Goal: Task Accomplishment & Management: Use online tool/utility

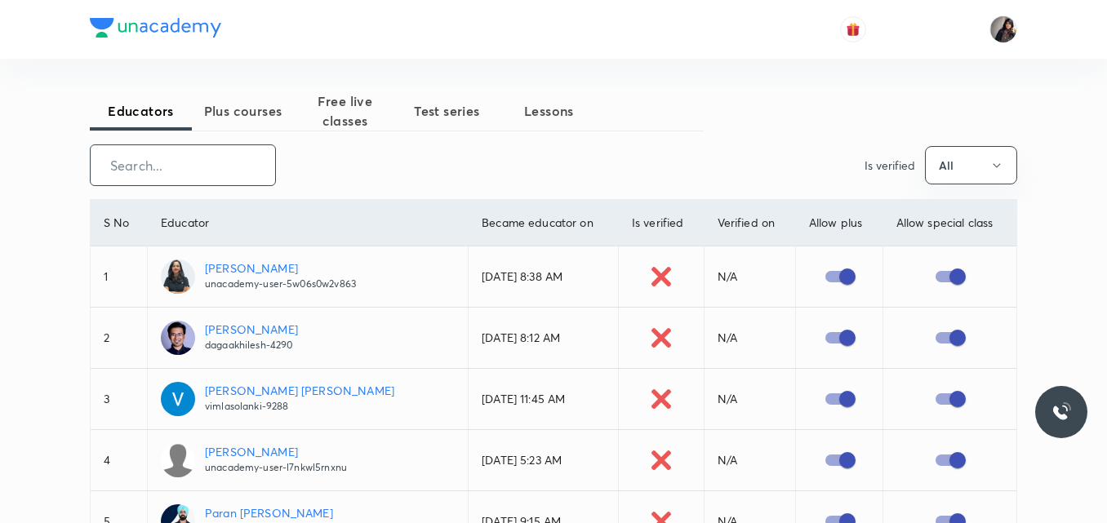
click at [207, 172] on input "text" at bounding box center [183, 166] width 185 height 42
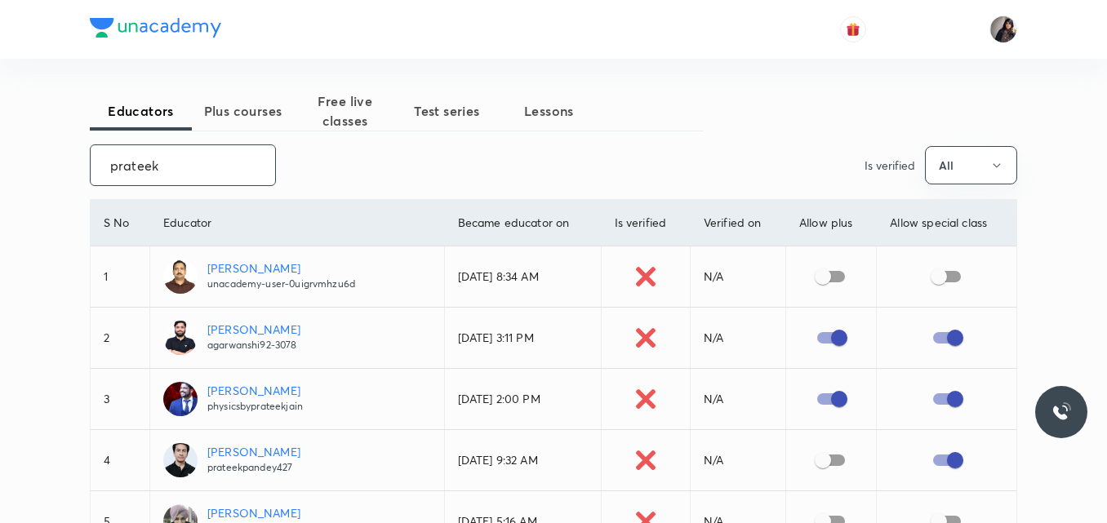
type input "prateek"
click at [236, 389] on p "[PERSON_NAME]" at bounding box center [255, 390] width 96 height 17
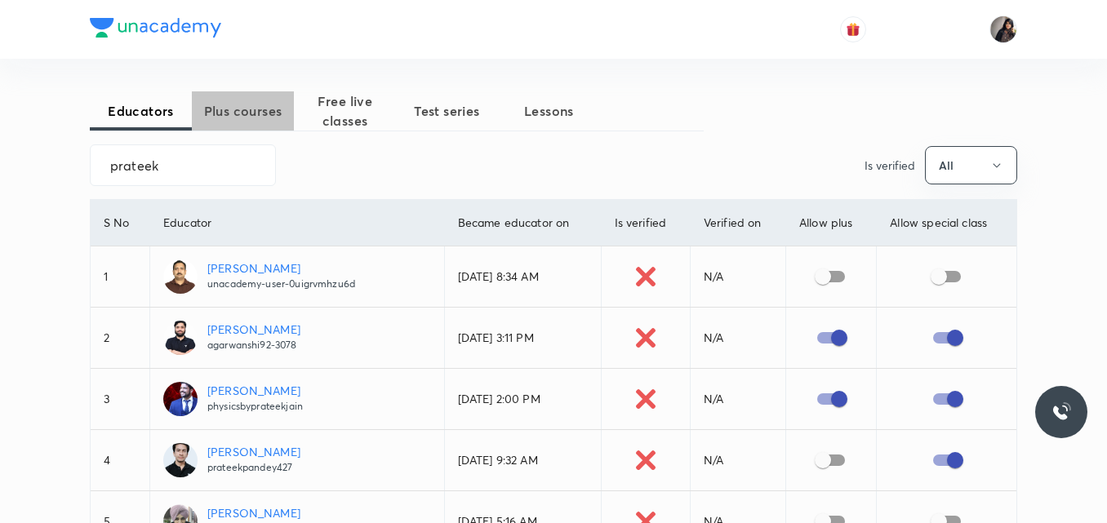
click at [225, 105] on span "Plus courses" at bounding box center [243, 111] width 102 height 20
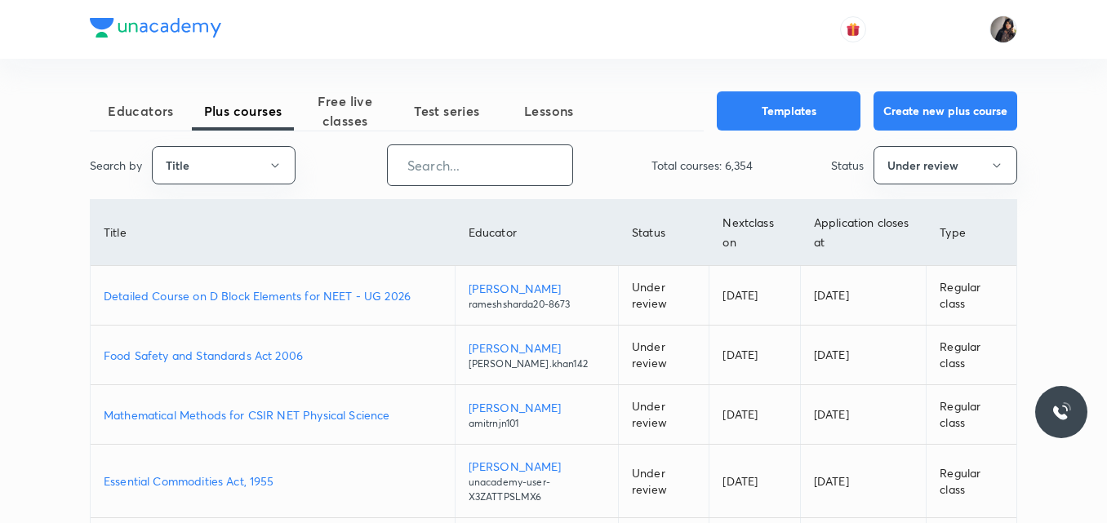
click at [442, 162] on input "text" at bounding box center [480, 166] width 185 height 42
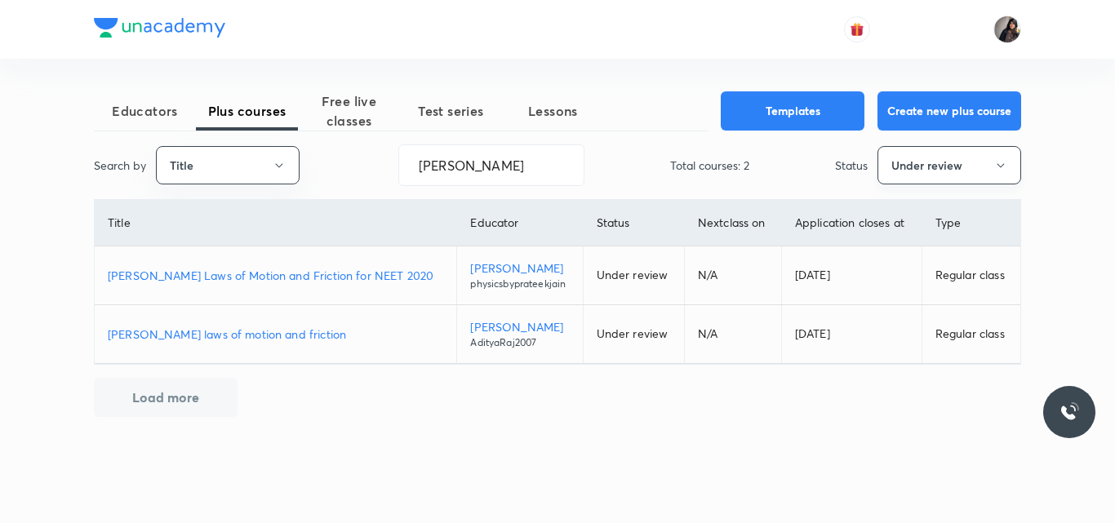
click at [972, 163] on button "Under review" at bounding box center [950, 165] width 144 height 38
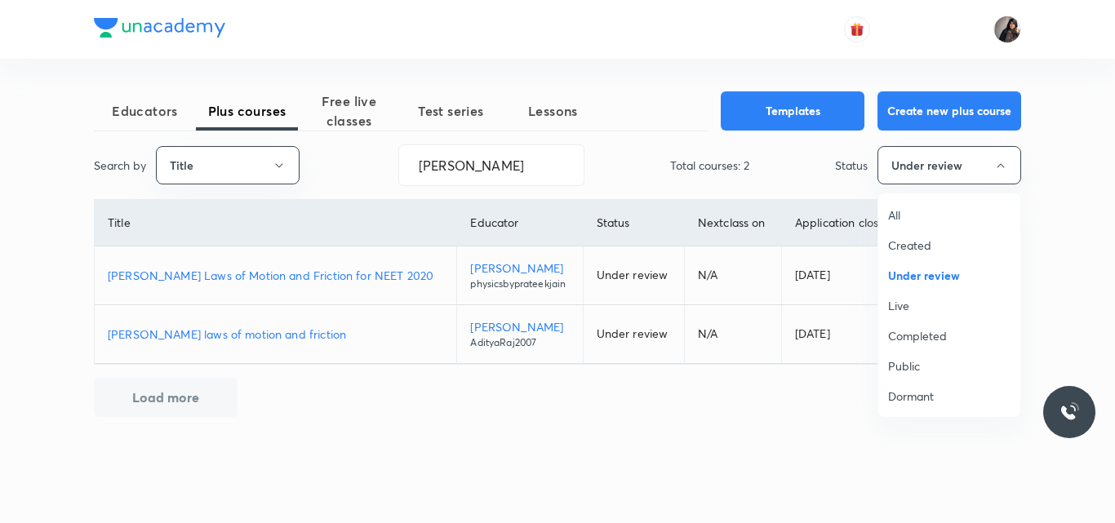
click at [907, 316] on li "Live" at bounding box center [949, 306] width 142 height 30
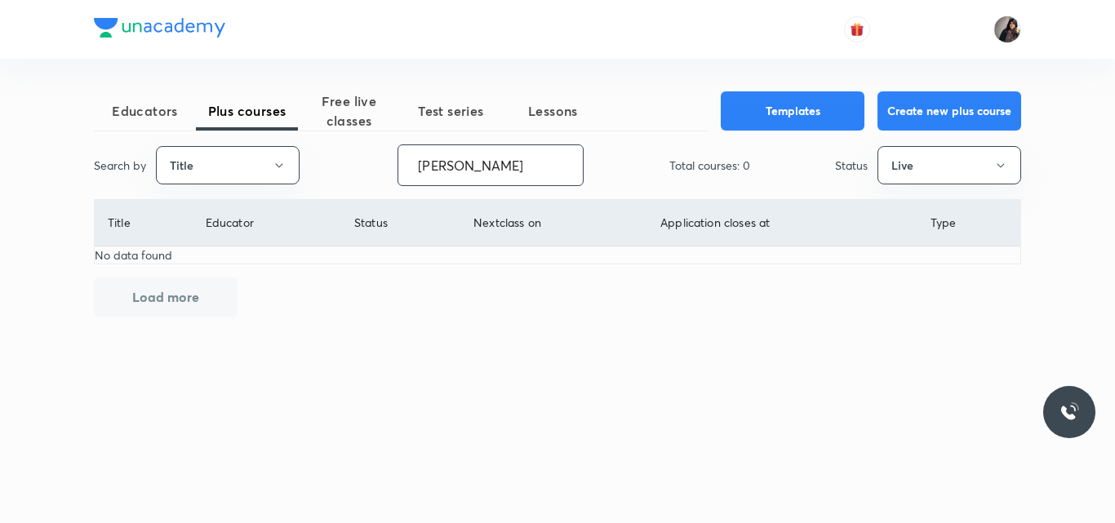
click at [502, 171] on input "newton's" at bounding box center [490, 166] width 185 height 42
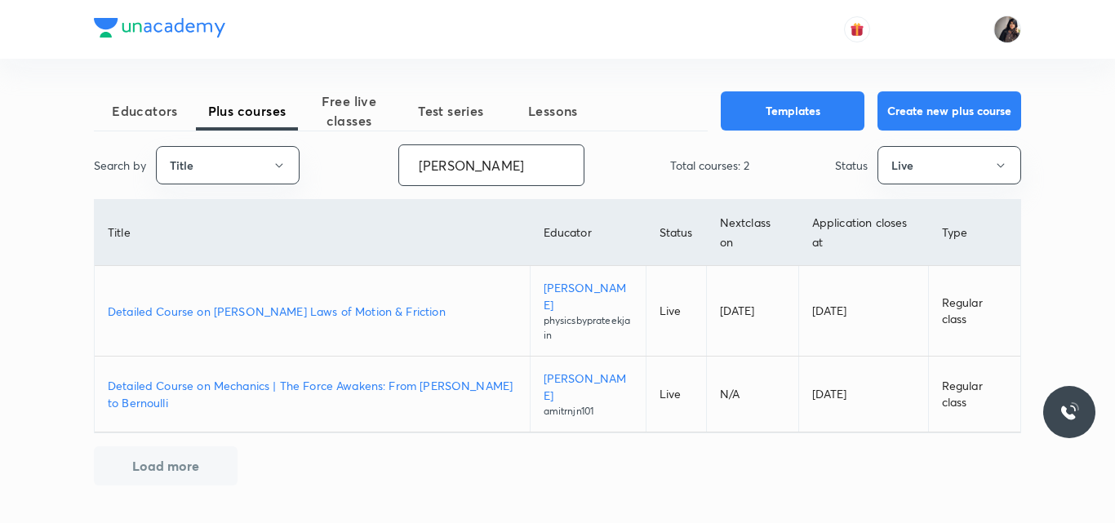
type input "newton"
click at [381, 308] on p "Detailed Course on Newton’s Laws of Motion & Friction" at bounding box center [312, 311] width 409 height 17
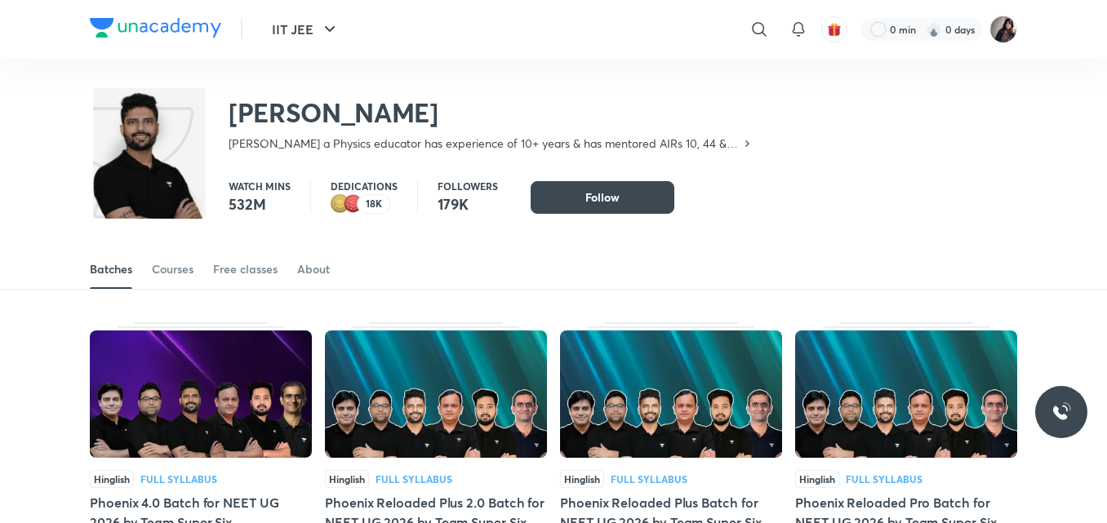
click at [445, 76] on div "Prateek Jain Prateek Jain a Physics educator has experience of 10+ years & has …" at bounding box center [553, 112] width 927 height 106
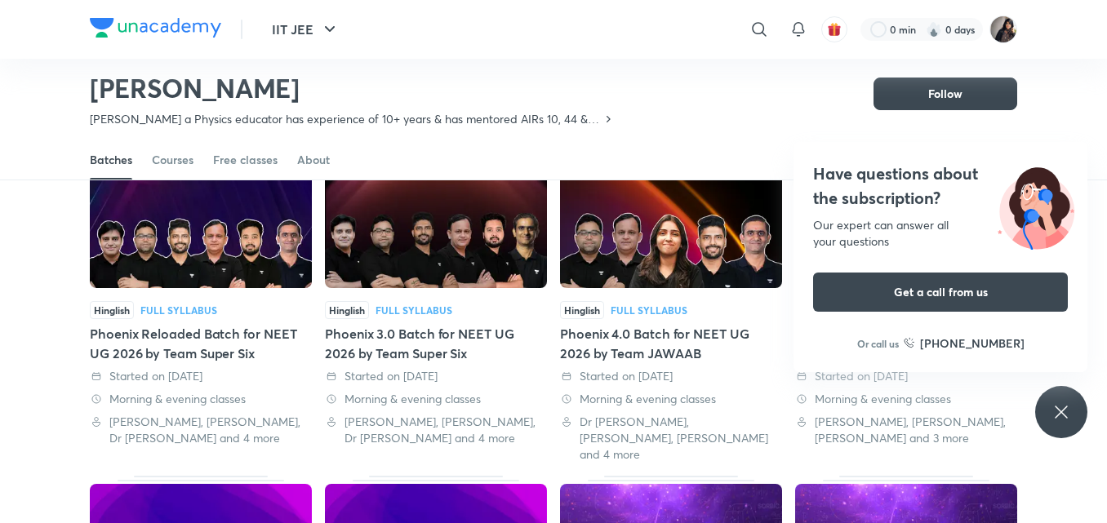
scroll to position [428, 0]
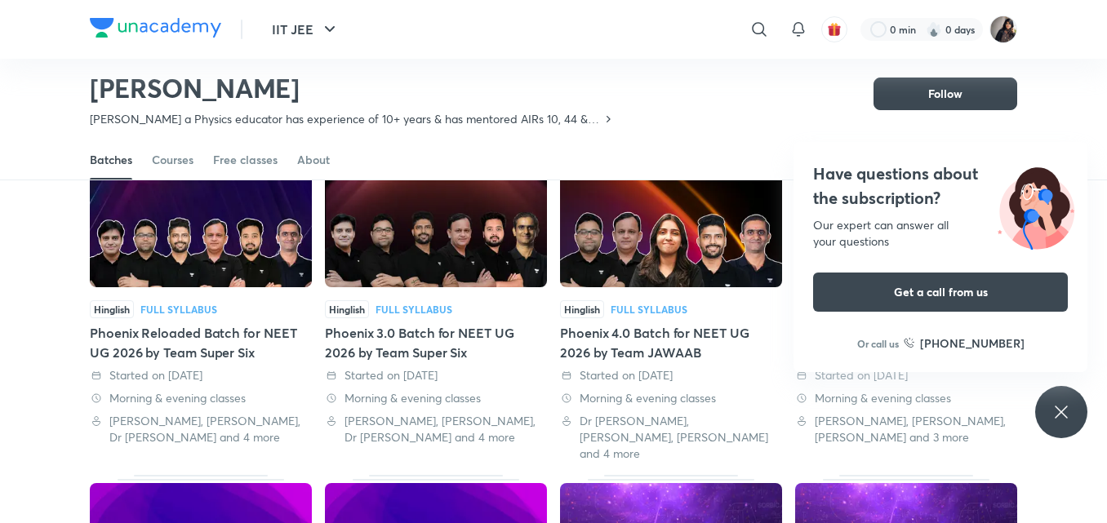
click at [1056, 416] on icon at bounding box center [1062, 413] width 20 height 20
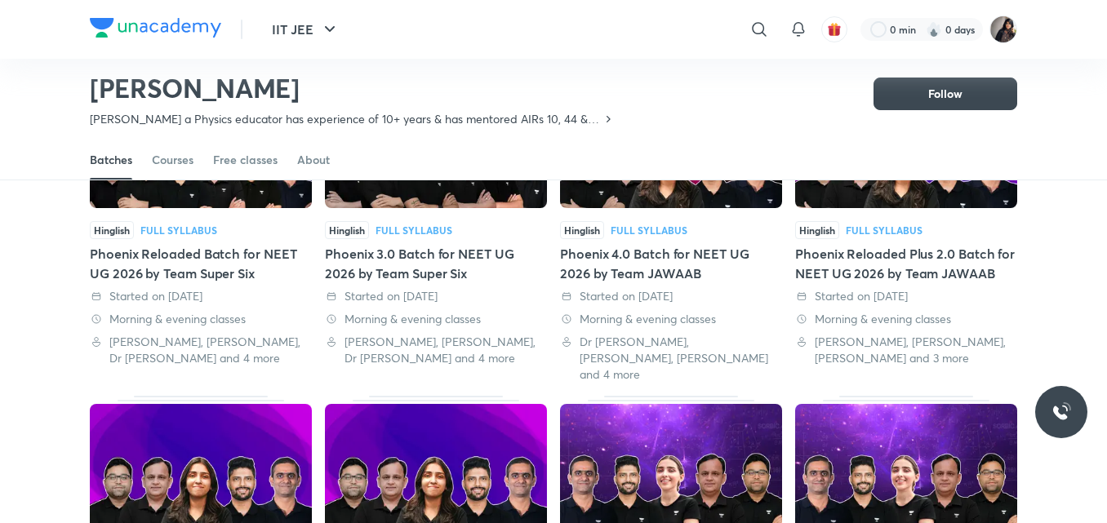
scroll to position [500, 0]
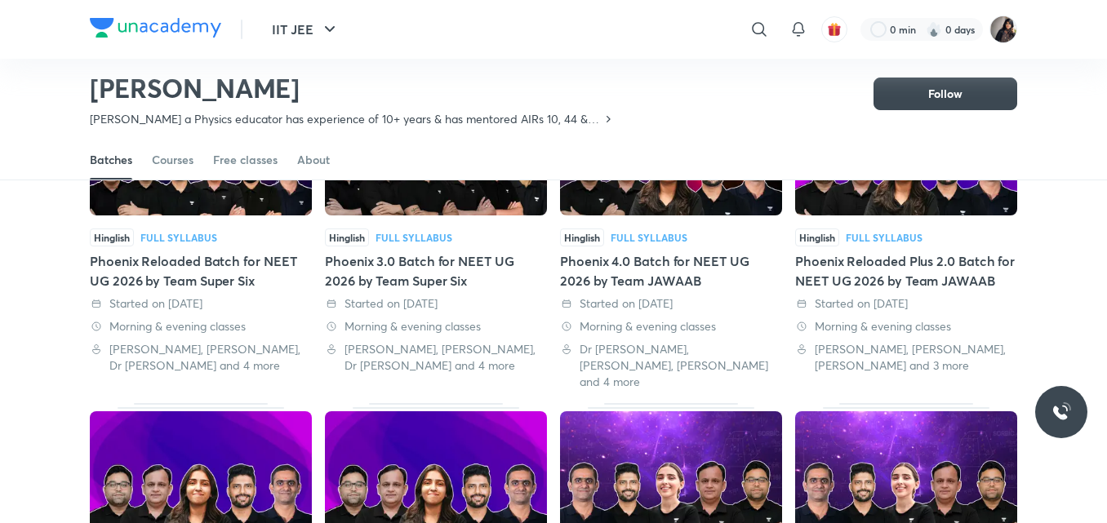
click at [417, 260] on div "Phoenix 3.0 Batch for NEET UG 2026 by Team Super Six" at bounding box center [436, 270] width 222 height 39
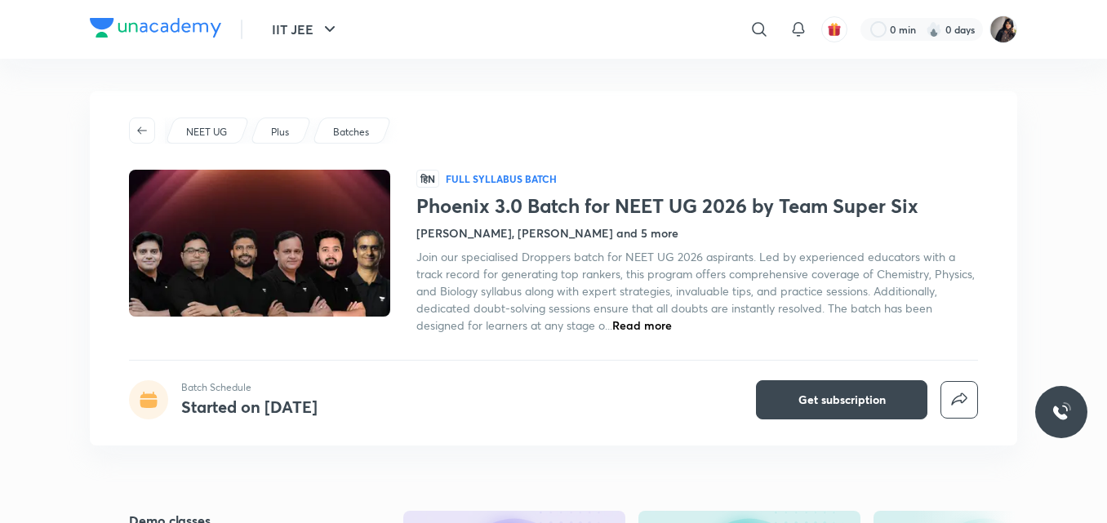
click at [504, 377] on div "NEET UG Plus Batches हिN Full Syllabus Batch Phoenix 3.0 Batch for NEET UG 2026…" at bounding box center [553, 268] width 927 height 354
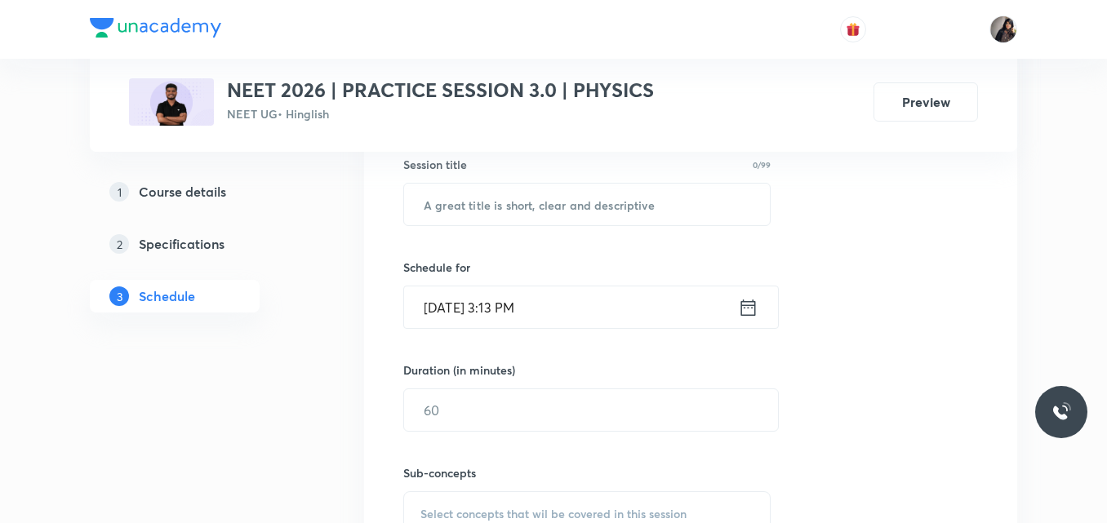
scroll to position [438, 0]
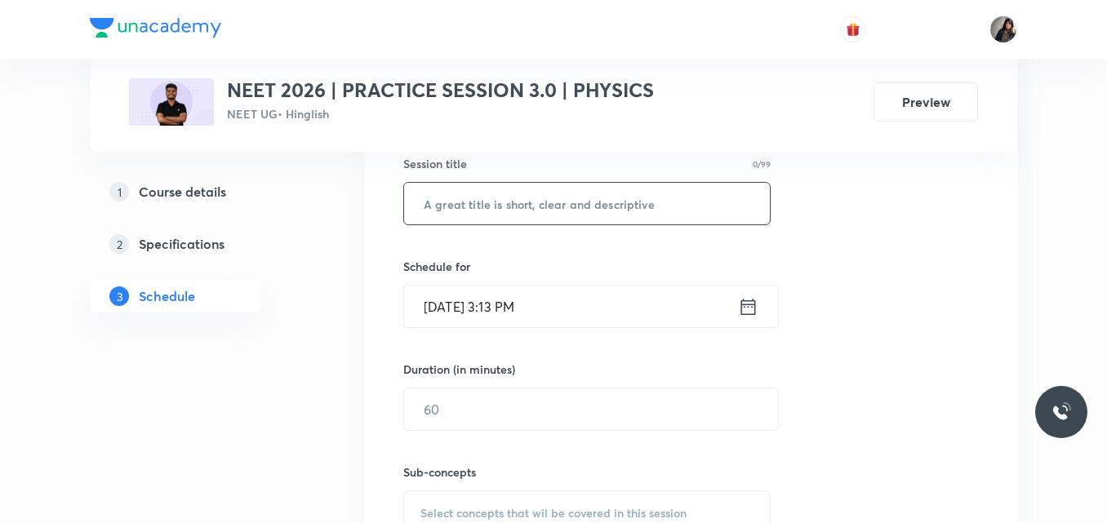
click at [458, 209] on input "text" at bounding box center [587, 204] width 366 height 42
paste input "Kinematics 1D - 2"
type input "Kinematics 1D - 2"
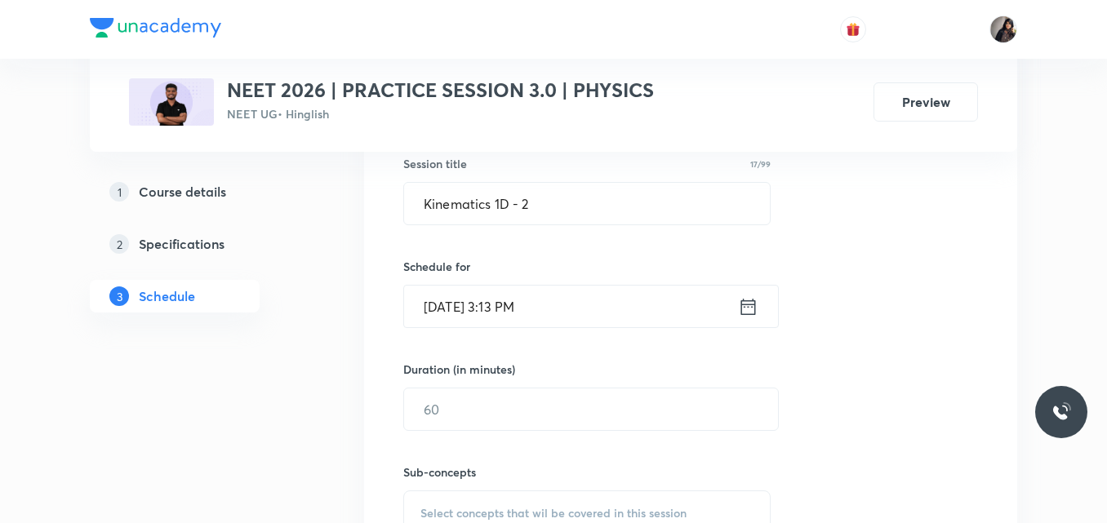
click at [456, 309] on input "Oct 7, 2025, 3:13 PM" at bounding box center [571, 307] width 334 height 42
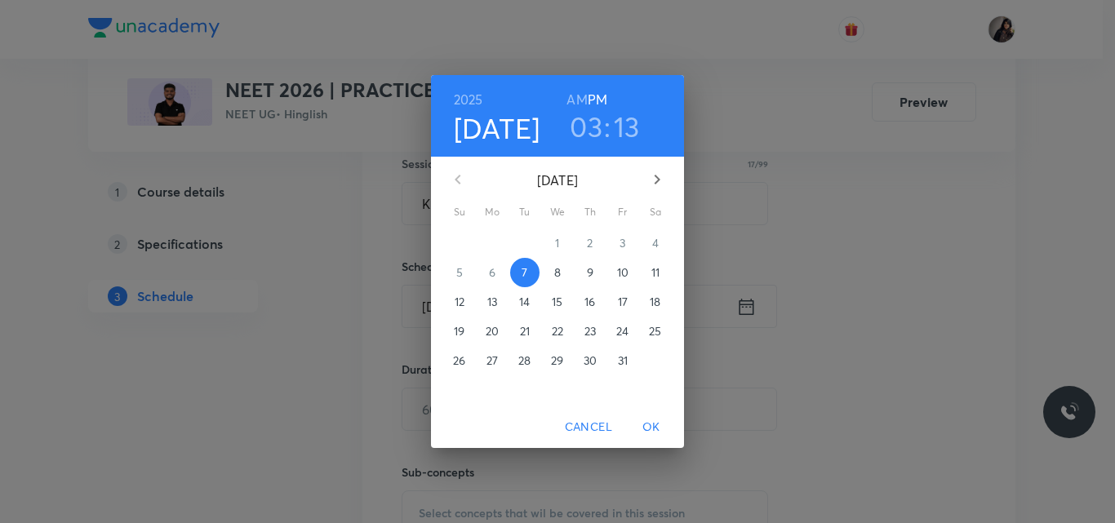
click at [458, 367] on p "26" at bounding box center [459, 361] width 12 height 16
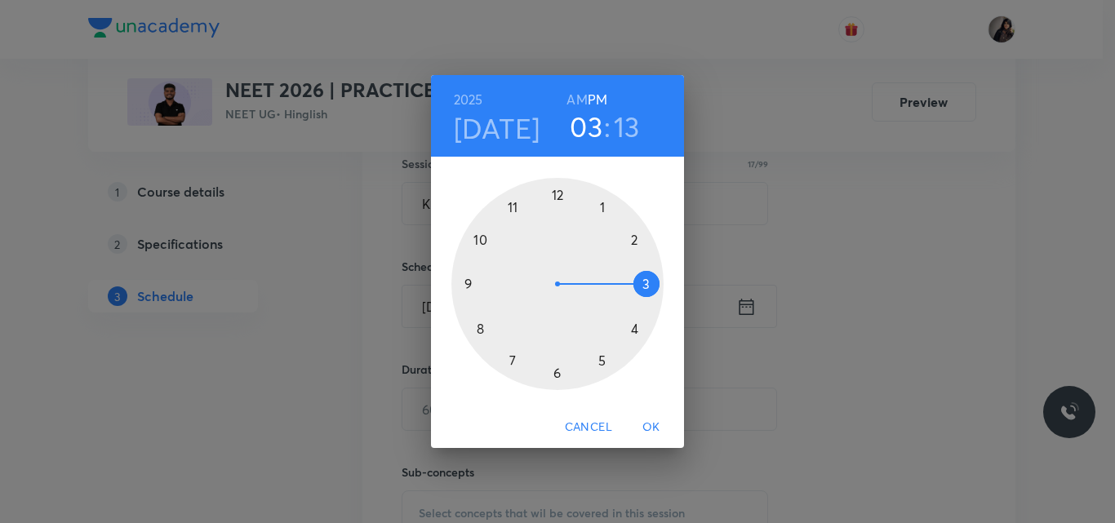
click at [484, 242] on div at bounding box center [557, 284] width 212 height 212
click at [557, 194] on div at bounding box center [557, 284] width 212 height 212
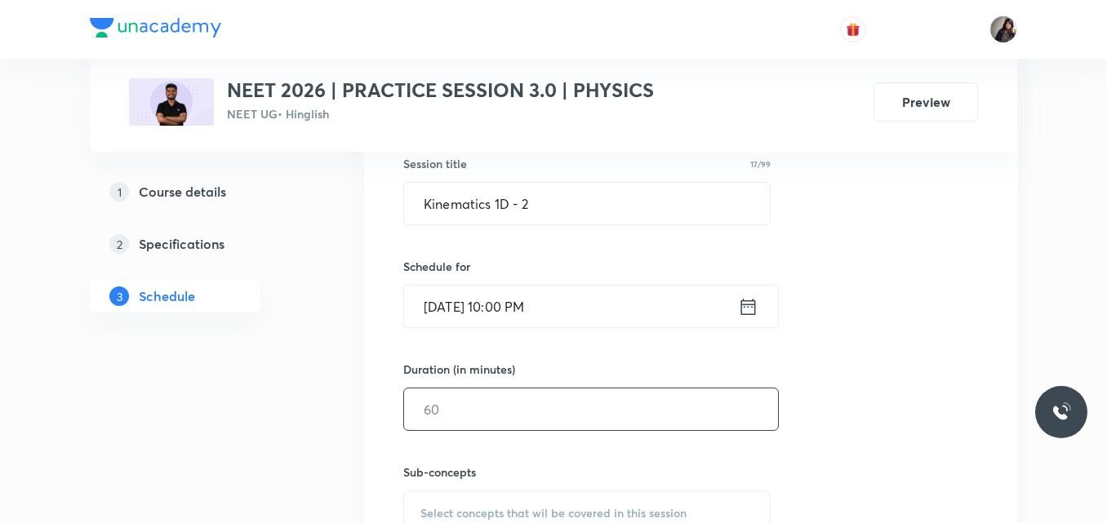
click at [437, 411] on input "text" at bounding box center [591, 410] width 374 height 42
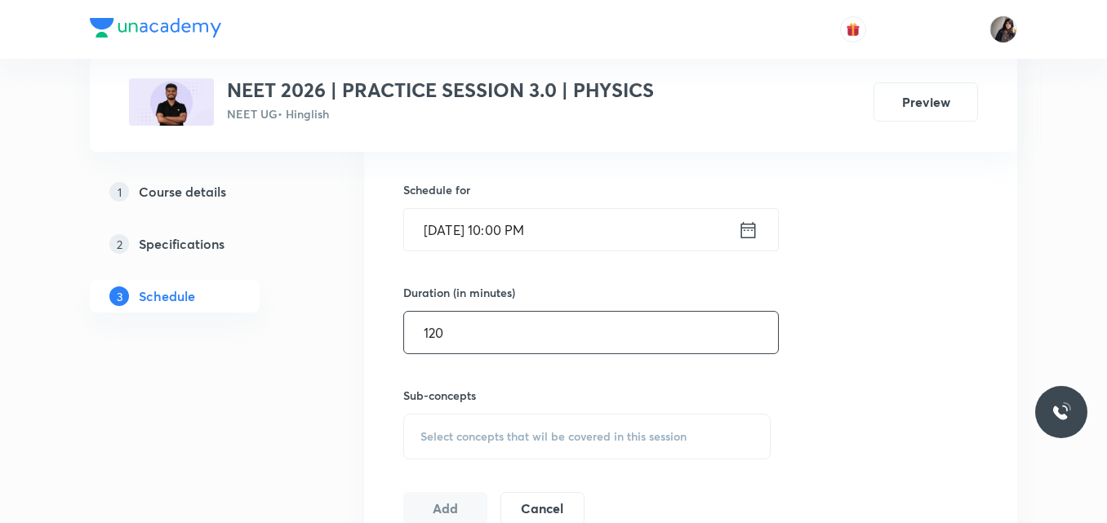
scroll to position [518, 0]
type input "120"
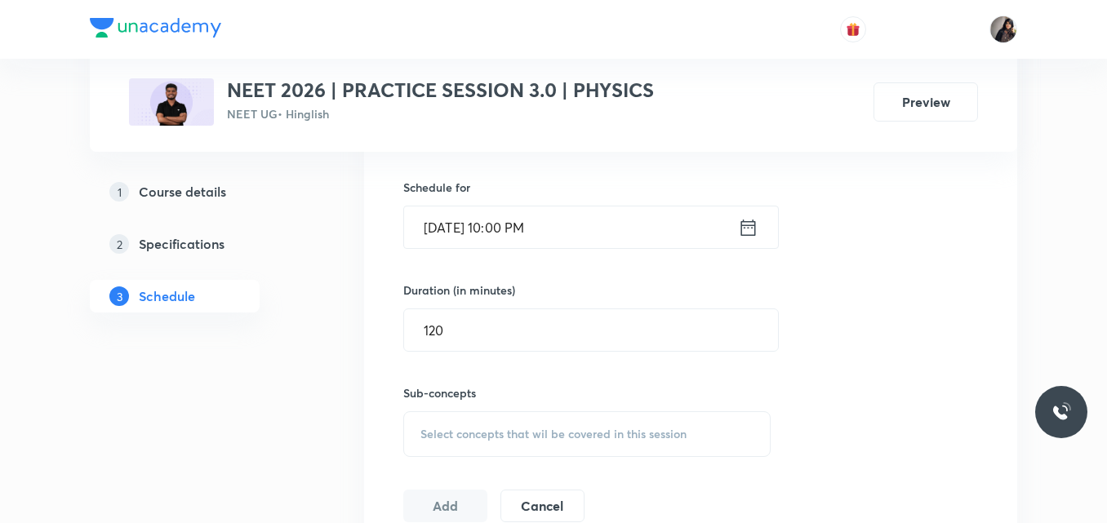
click at [451, 443] on div "Select concepts that wil be covered in this session" at bounding box center [586, 434] width 367 height 46
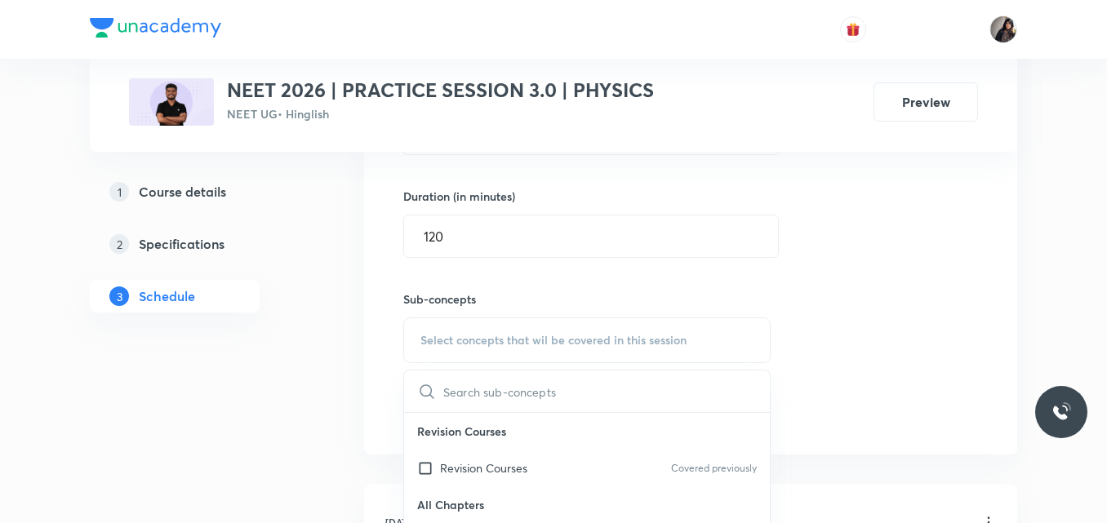
scroll to position [618, 0]
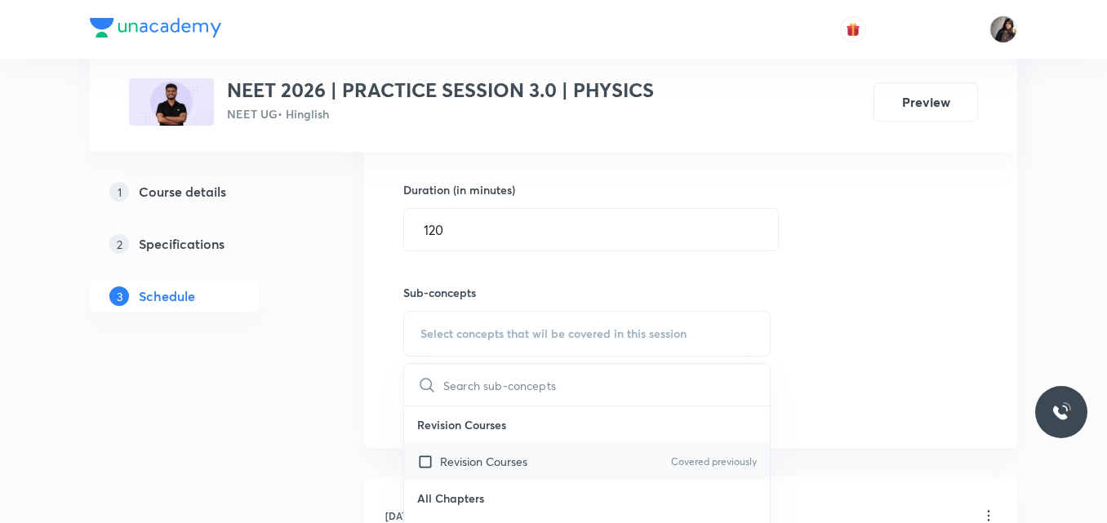
click at [446, 464] on p "Revision Courses" at bounding box center [483, 461] width 87 height 17
checkbox input "true"
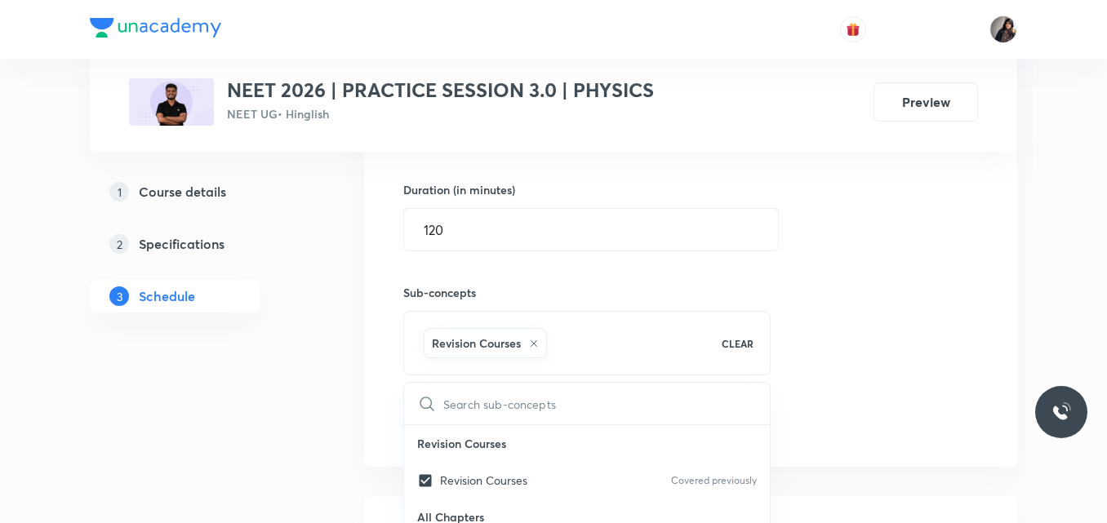
click at [805, 348] on div "Session 15 Live class Quiz Recorded classes Session title 17/99 Kinematics 1D -…" at bounding box center [690, 153] width 575 height 576
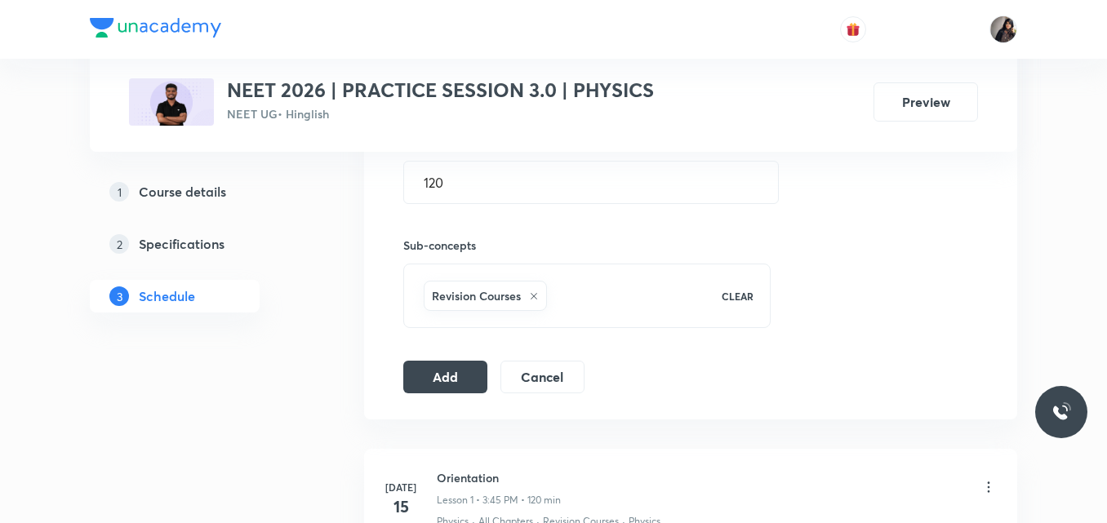
scroll to position [669, 0]
click at [437, 378] on button "Add" at bounding box center [445, 372] width 84 height 33
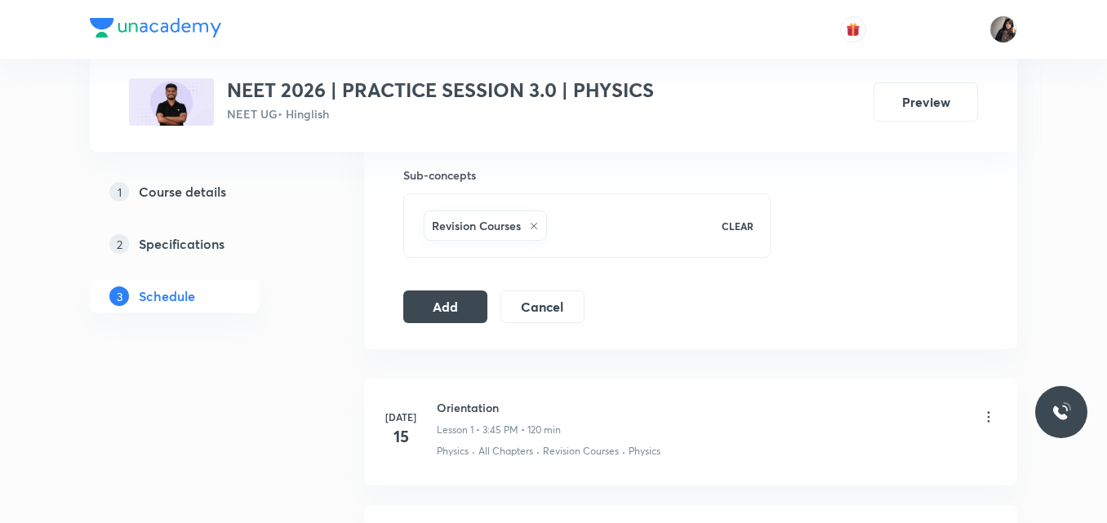
scroll to position [737, 0]
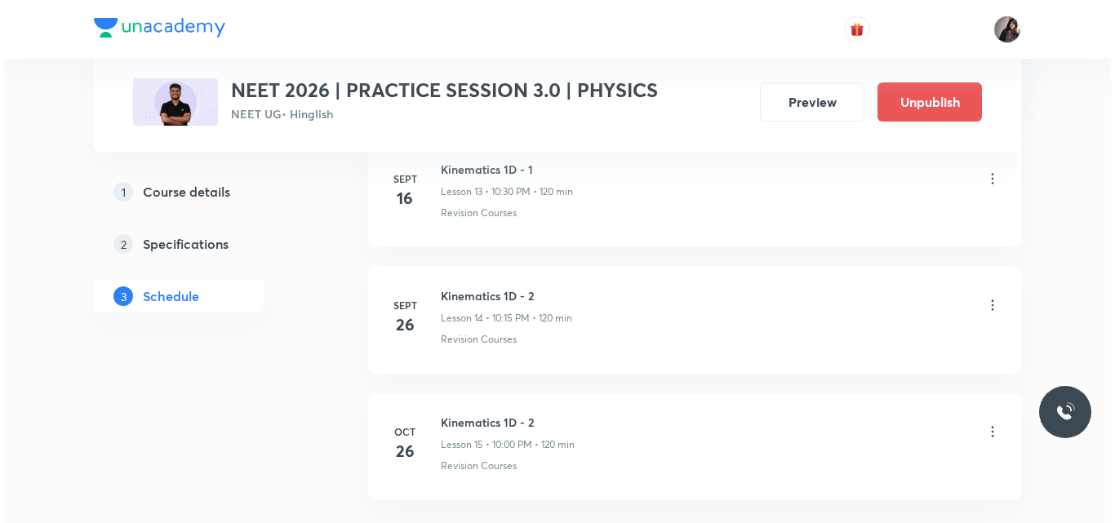
scroll to position [2604, 0]
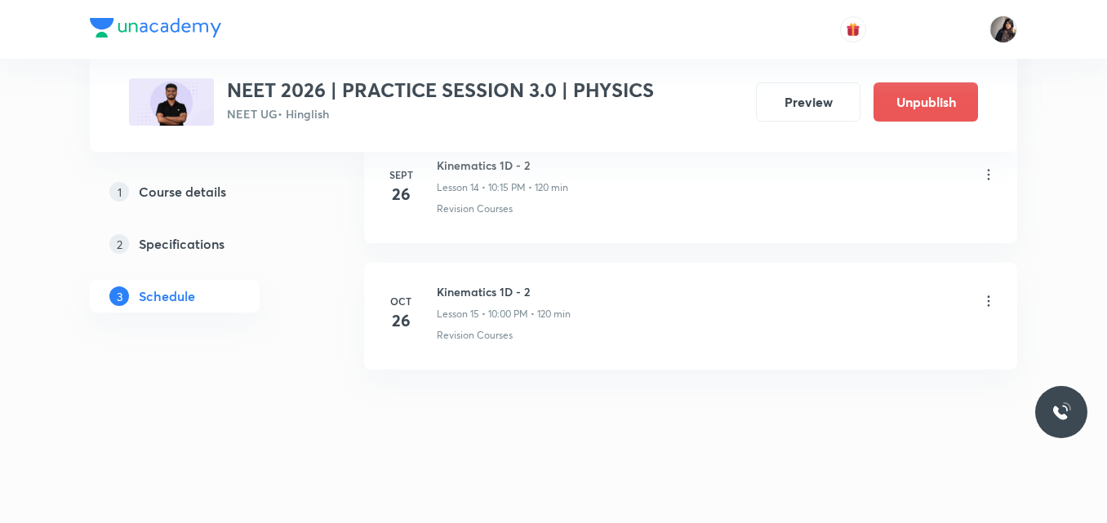
click at [987, 300] on icon at bounding box center [989, 301] width 16 height 16
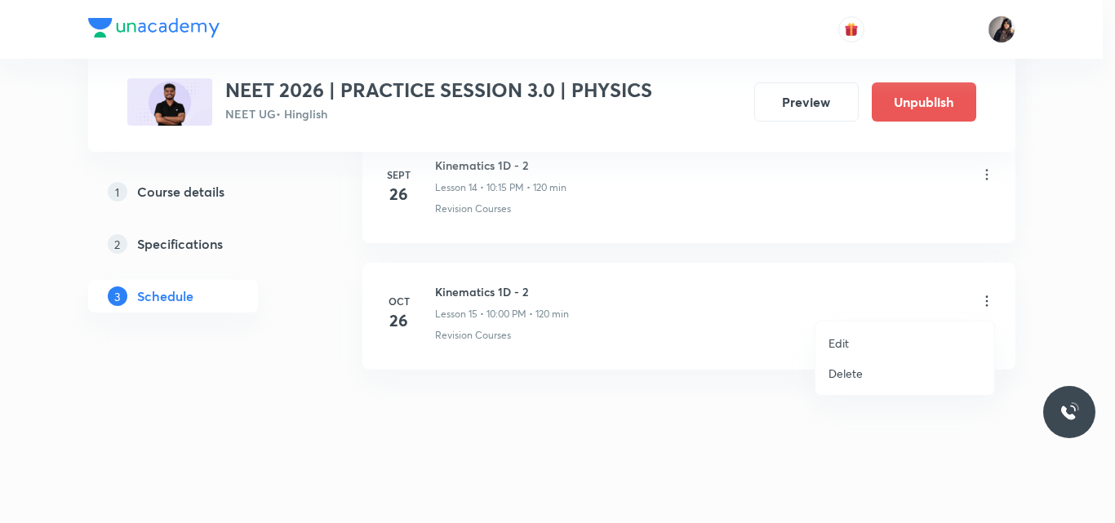
click at [843, 347] on p "Edit" at bounding box center [839, 343] width 20 height 17
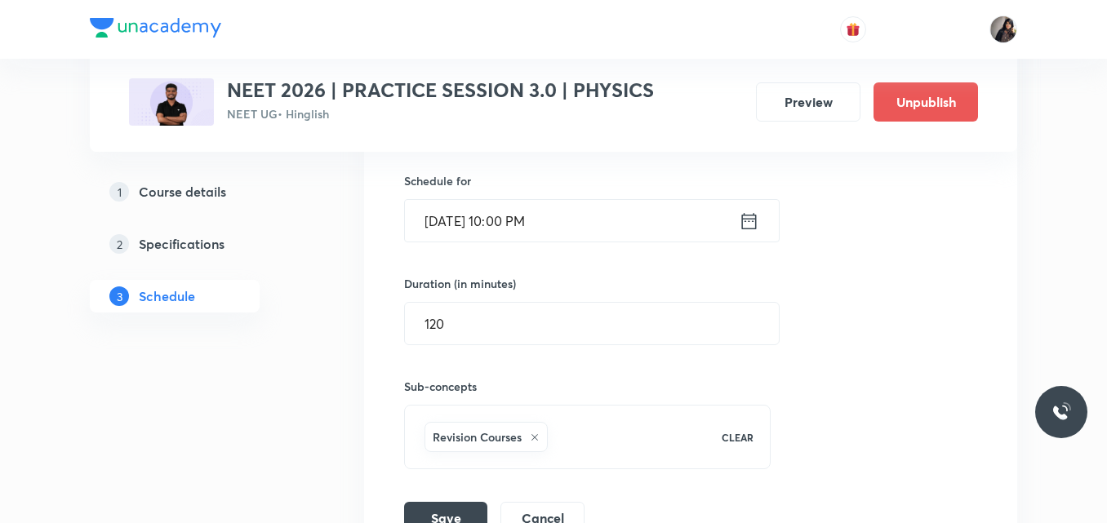
scroll to position [2220, 0]
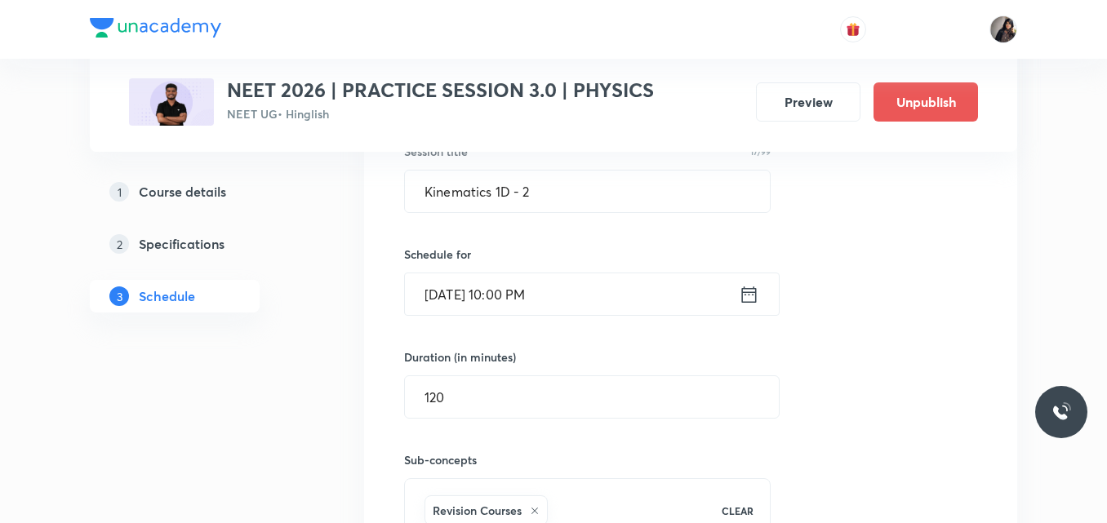
click at [462, 302] on input "[DATE] 10:00 PM" at bounding box center [572, 295] width 334 height 42
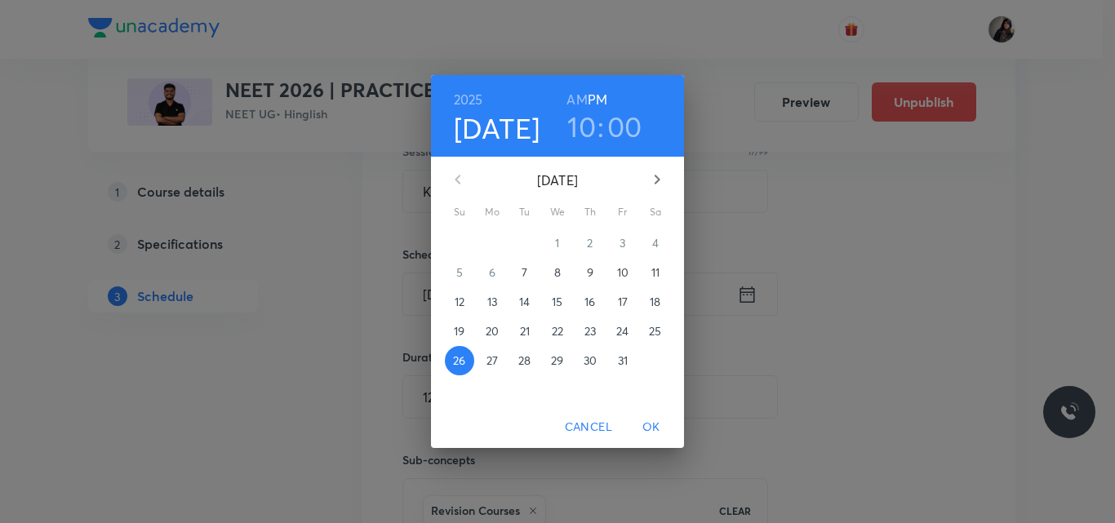
click at [525, 274] on p "7" at bounding box center [525, 273] width 6 height 16
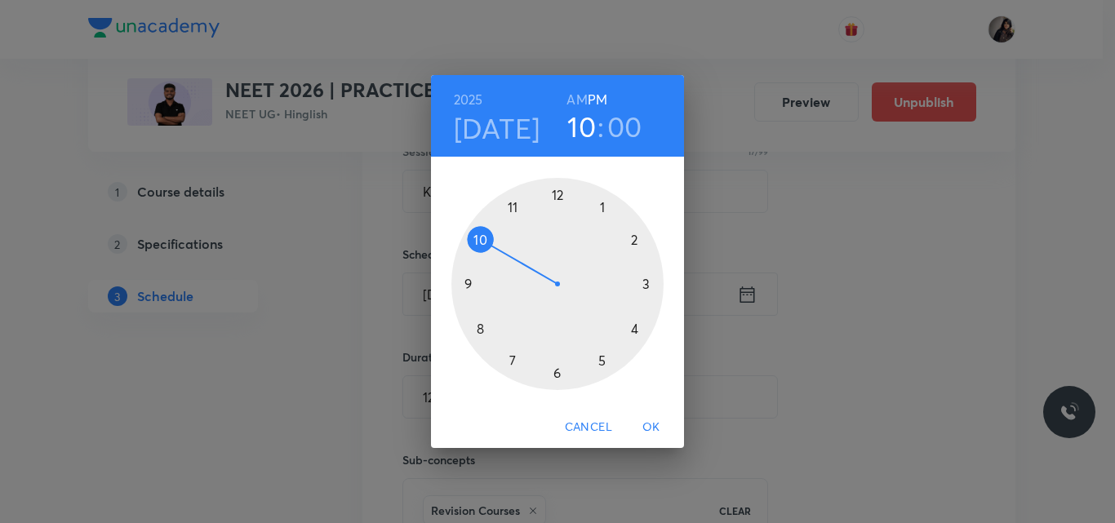
click at [483, 237] on div at bounding box center [557, 284] width 212 height 212
click at [656, 429] on span "OK" at bounding box center [651, 427] width 39 height 20
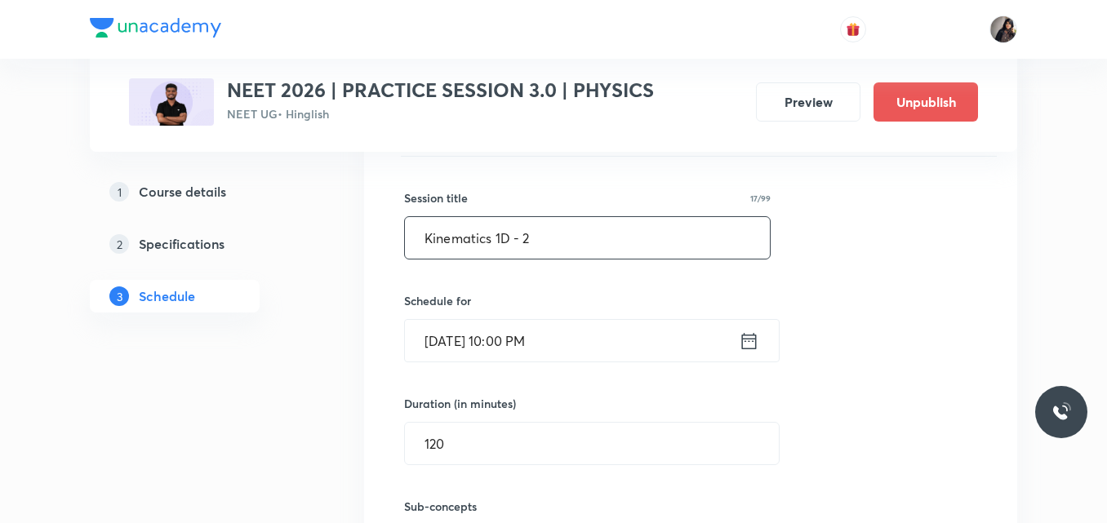
scroll to position [2168, 0]
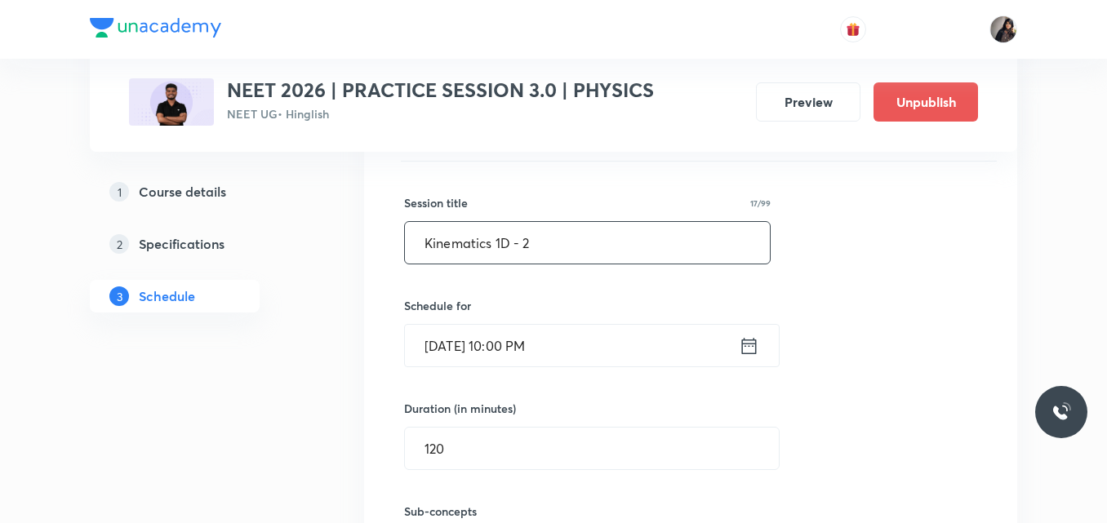
click at [538, 242] on input "Kinematics 1D - 2" at bounding box center [587, 243] width 365 height 42
paste input "Kinematics 1D - MCQs"
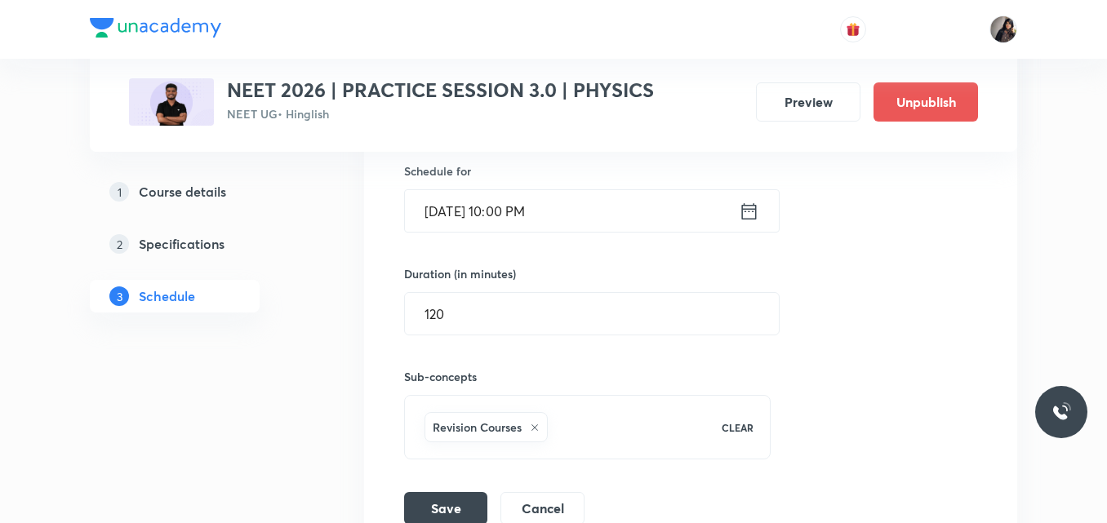
scroll to position [2305, 0]
type input "Kinematics 1D - MCQs"
click at [433, 501] on button "Save" at bounding box center [445, 505] width 83 height 33
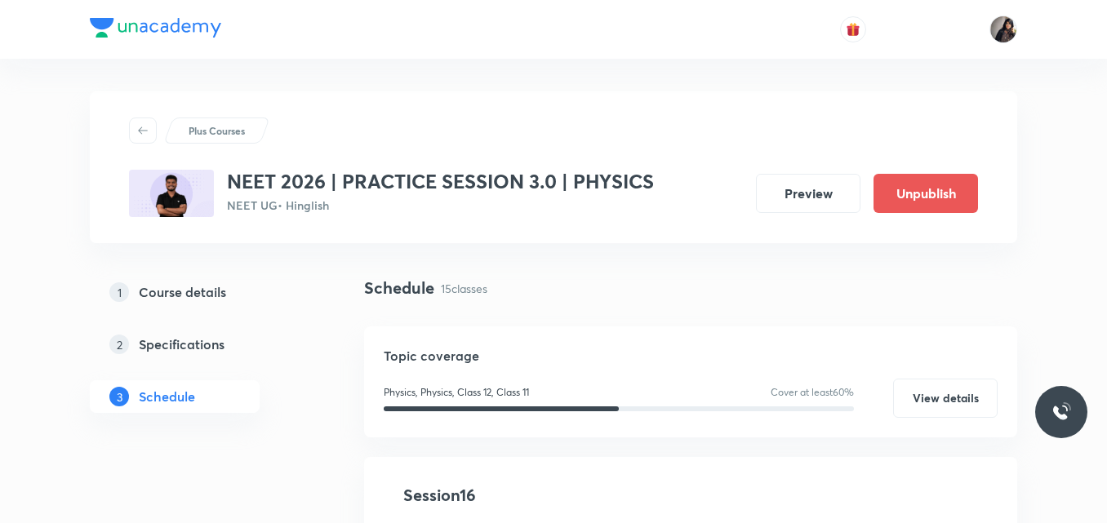
scroll to position [2474, 0]
